Goal: Information Seeking & Learning: Find specific fact

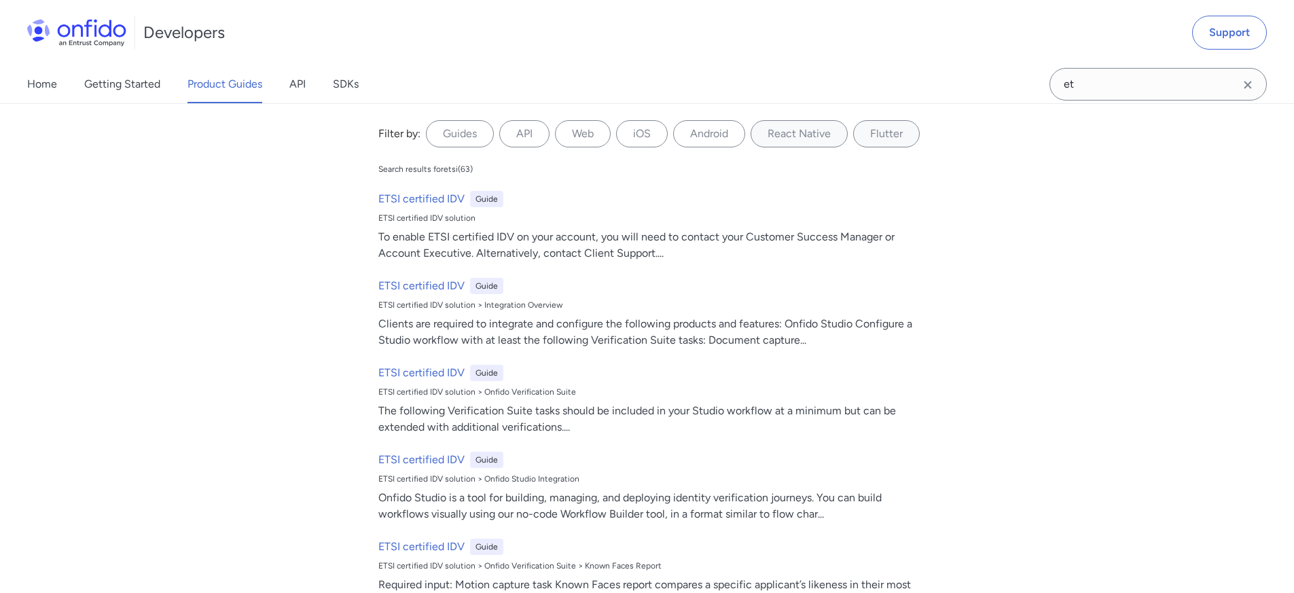
type input "e"
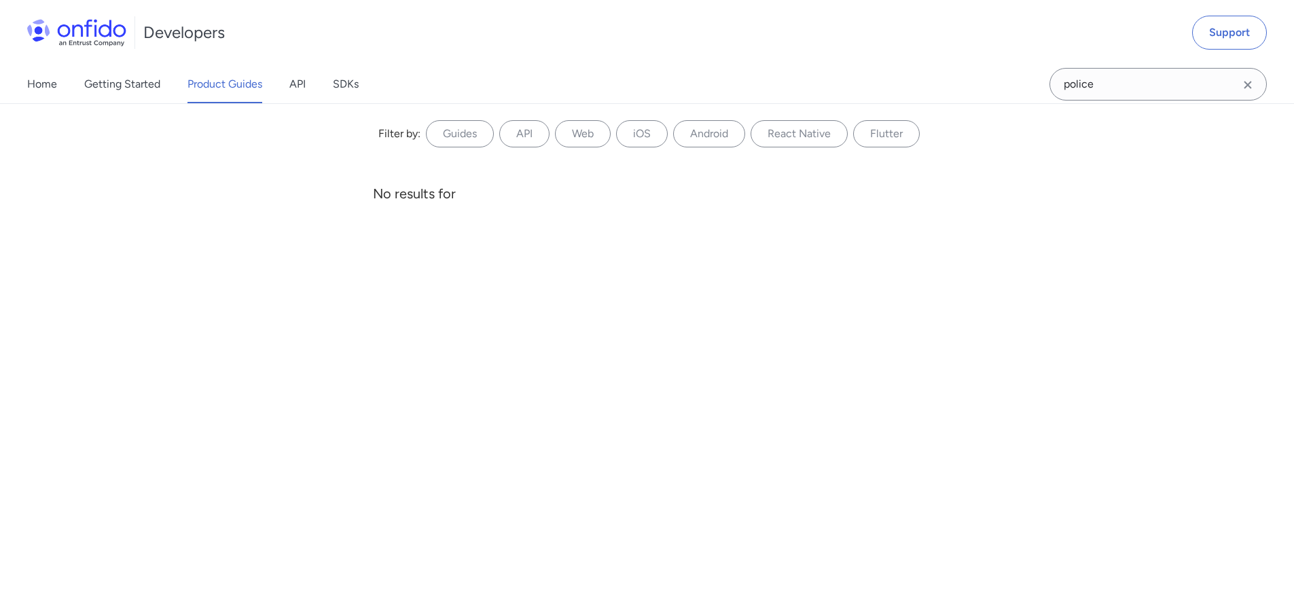
type input "police"
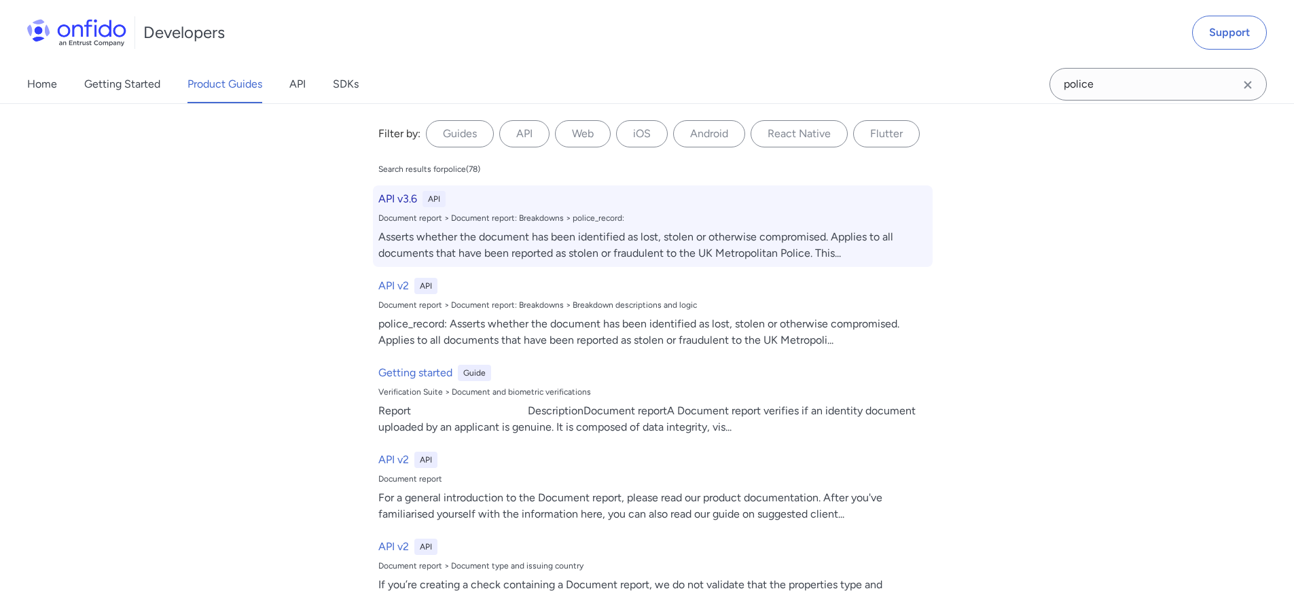
click at [399, 194] on h6 "API v3.6" at bounding box center [397, 199] width 39 height 16
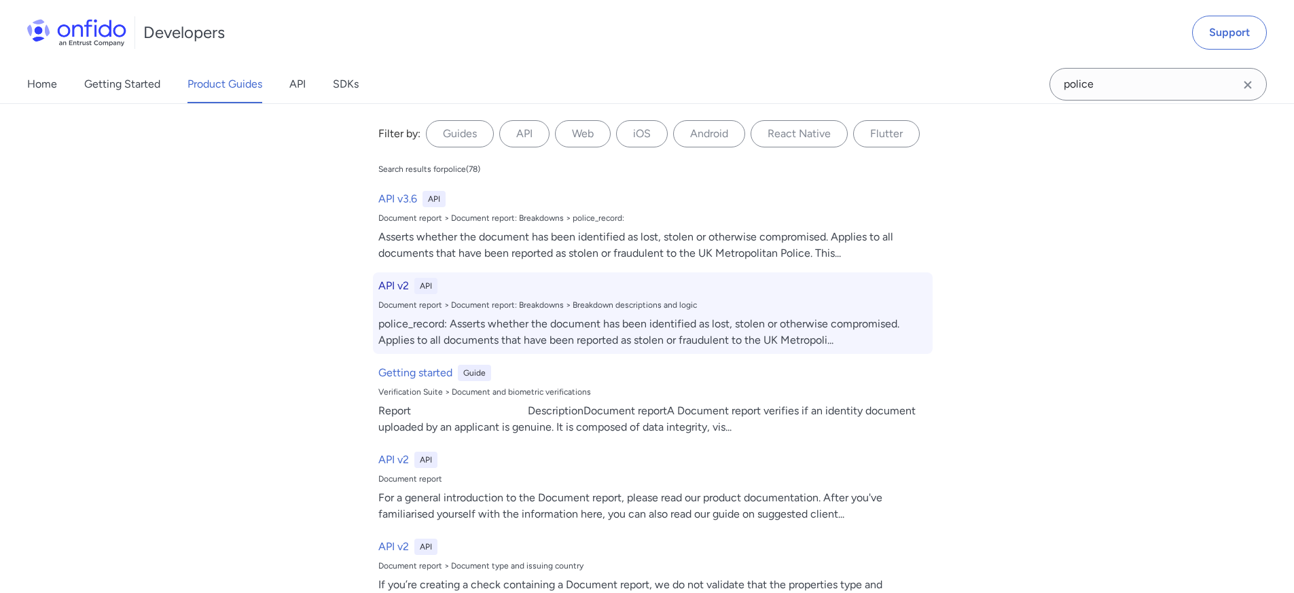
select select "http"
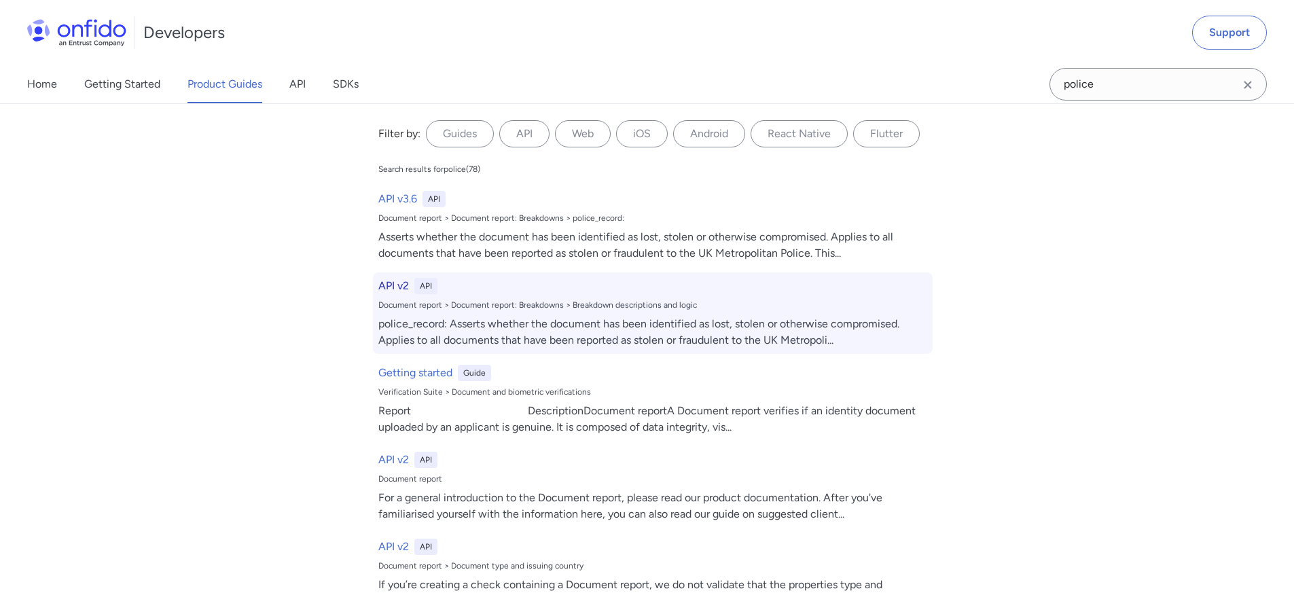
select select "http"
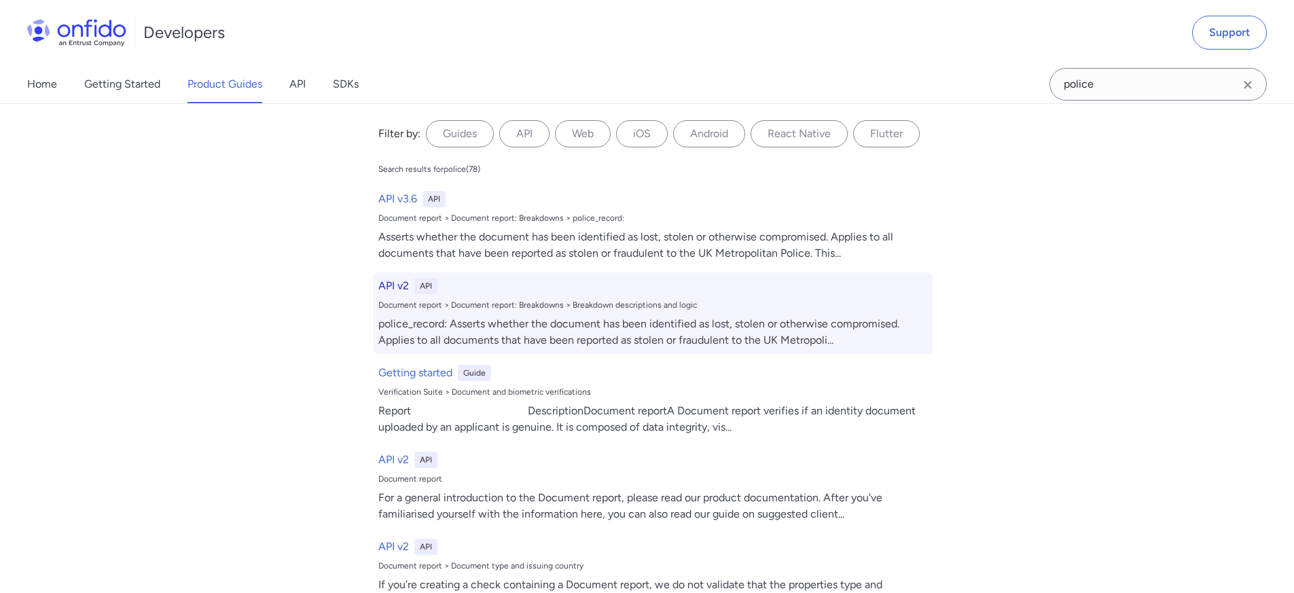
select select "http"
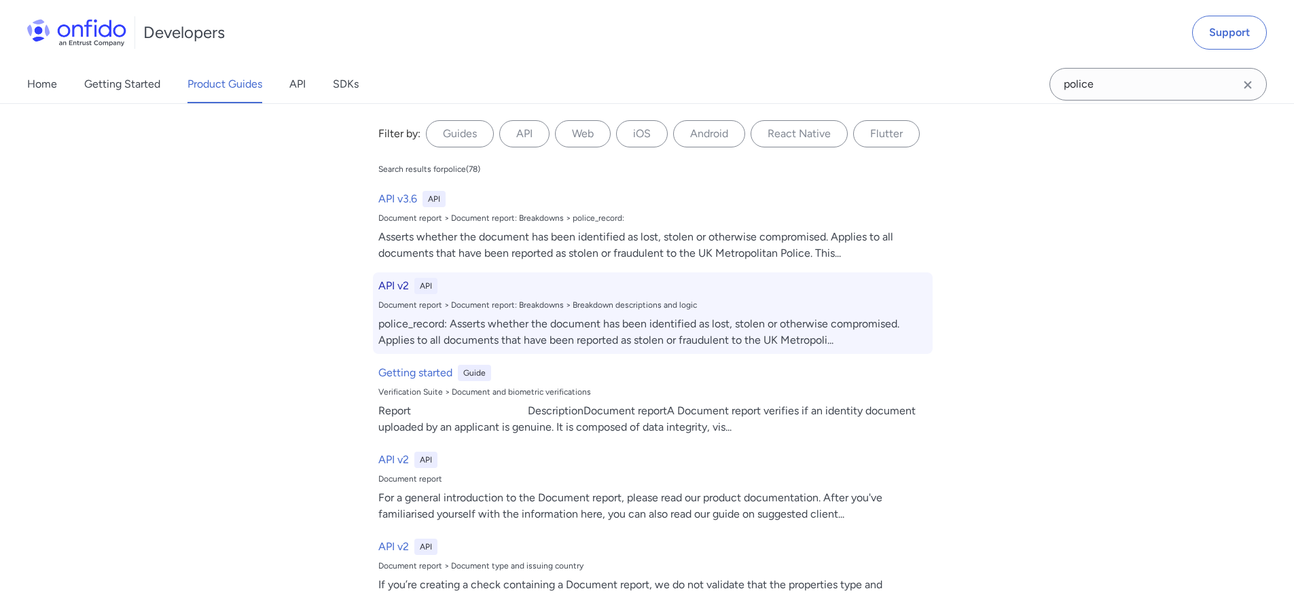
select select "http"
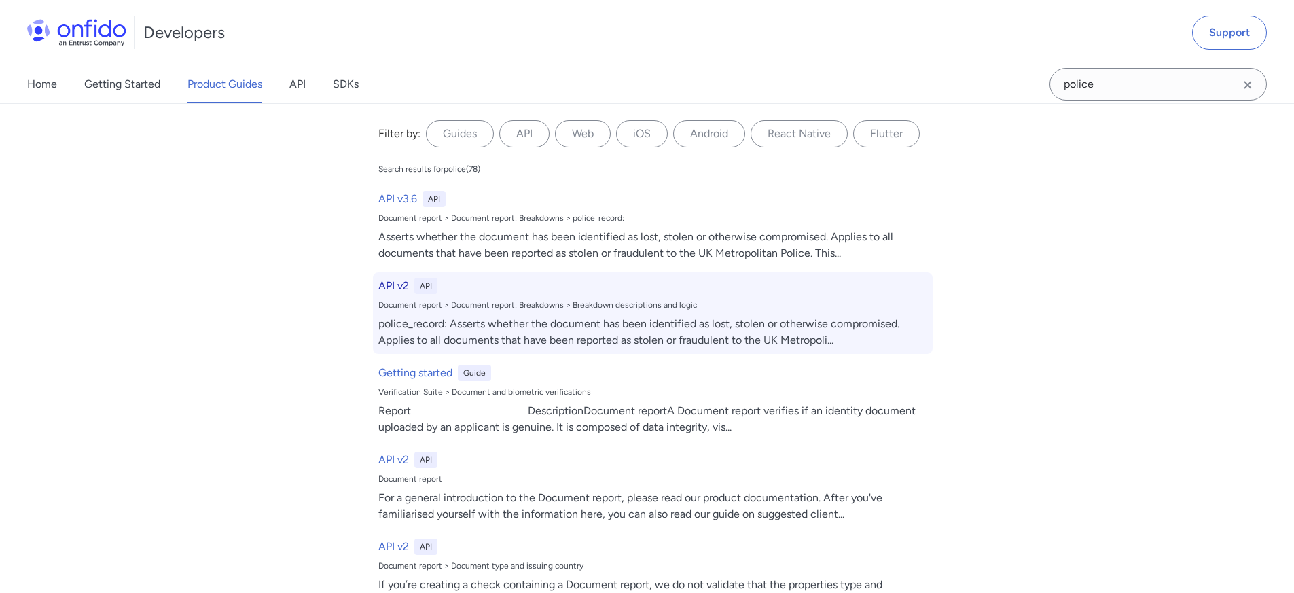
select select "http"
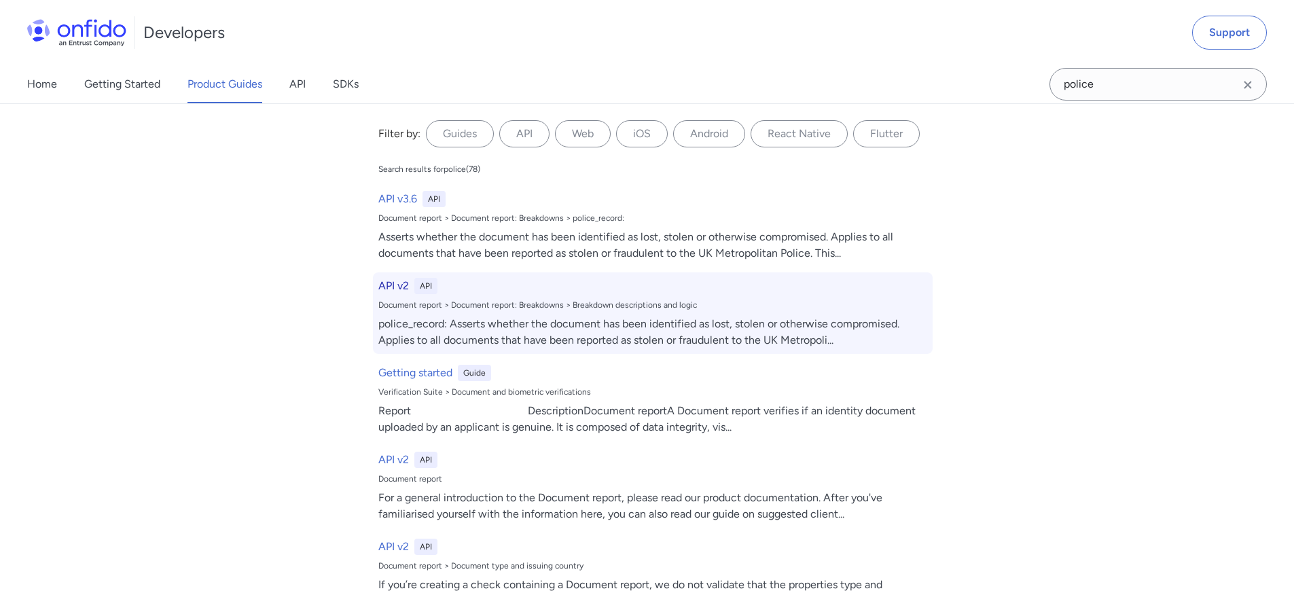
select select "http"
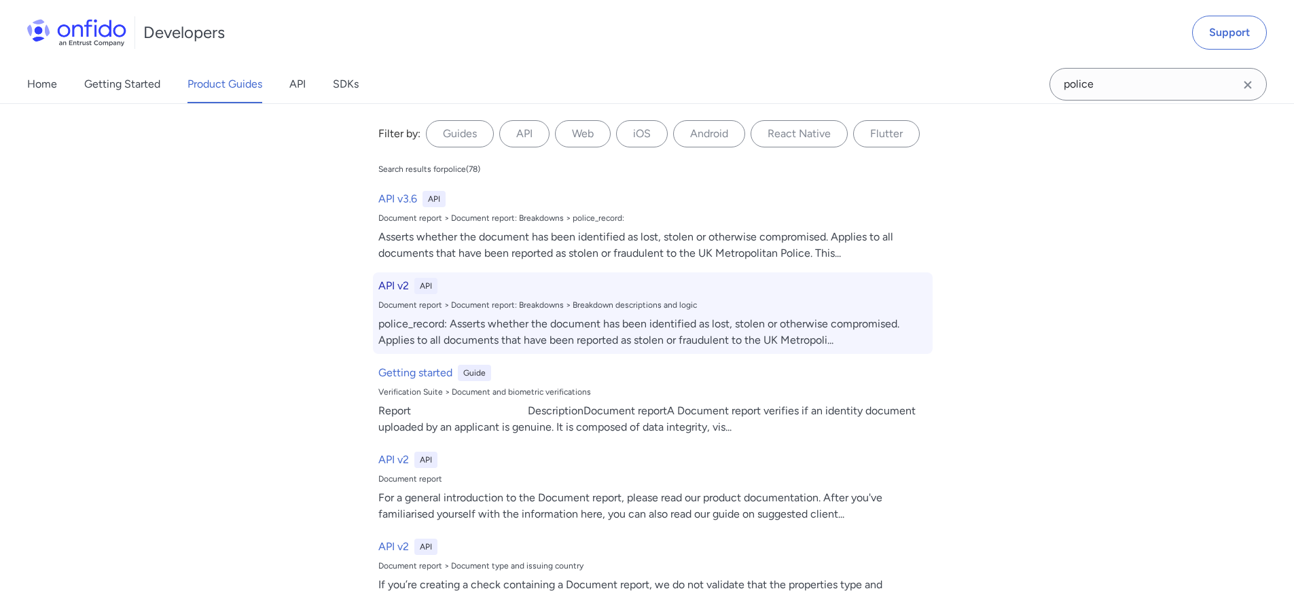
select select "http"
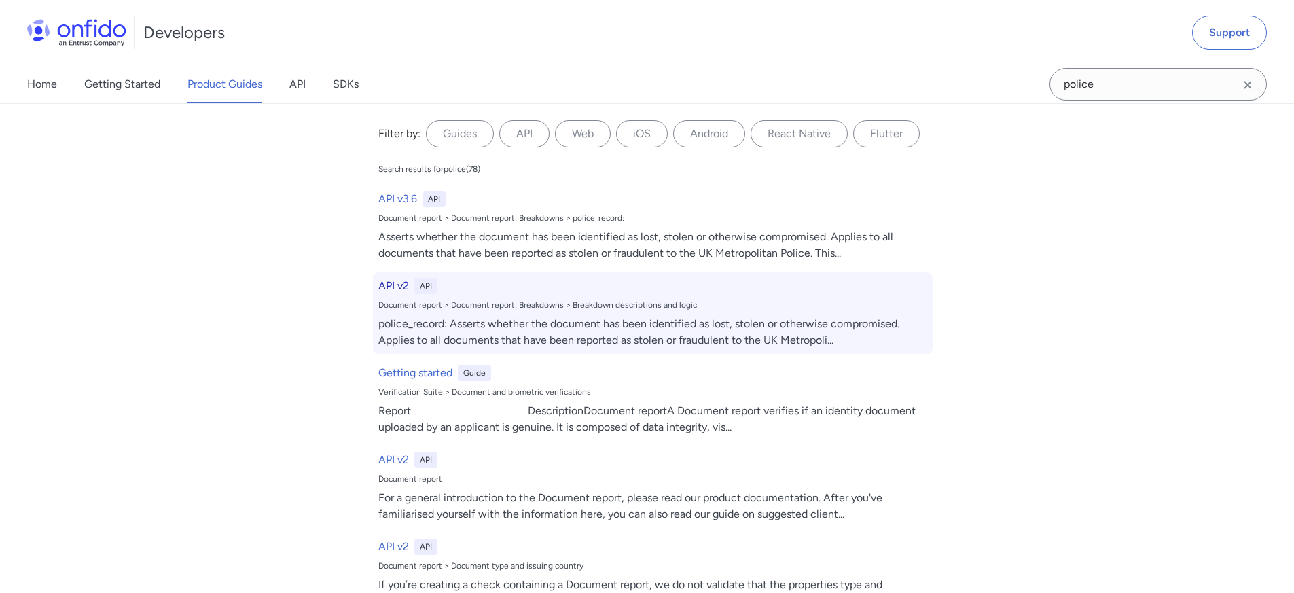
select select "http"
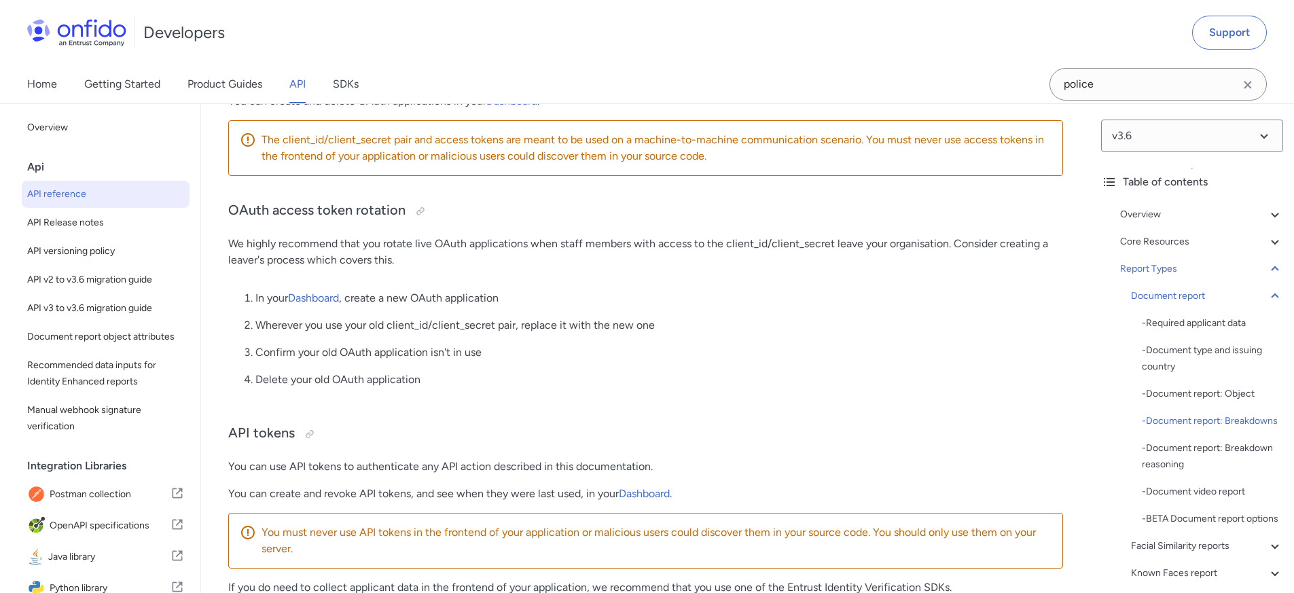
scroll to position [54433, 0]
